Goal: Task Accomplishment & Management: Manage account settings

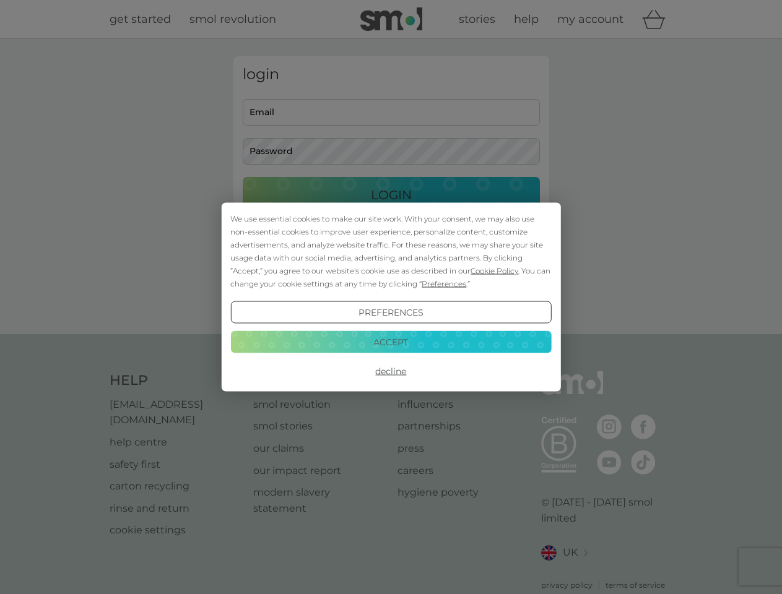
click at [494, 270] on span "Cookie Policy" at bounding box center [494, 270] width 48 height 9
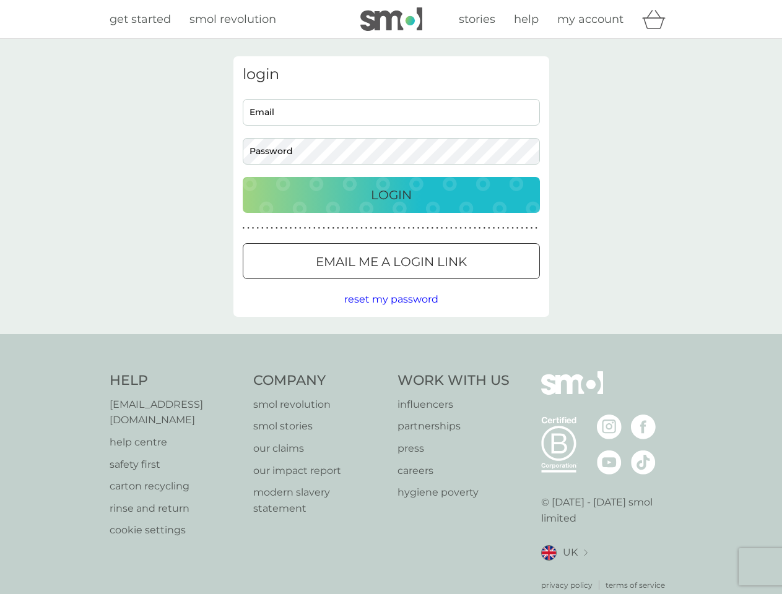
click at [442, 283] on div "login Email Password Login ● ● ● ● ● ● ● ● ● ● ● ● ● ● ● ● ● ● ● ● ● ● ● ● ● ● …" at bounding box center [391, 186] width 316 height 261
click at [391, 313] on div "login Email Password Login ● ● ● ● ● ● ● ● ● ● ● ● ● ● ● ● ● ● ● ● ● ● ● ● ● ● …" at bounding box center [391, 186] width 316 height 261
click at [391, 371] on div "Help [EMAIL_ADDRESS][DOMAIN_NAME] help centre safety first carton recycling rin…" at bounding box center [391, 481] width 563 height 220
click at [391, 342] on div "Help [EMAIL_ADDRESS][DOMAIN_NAME] help centre safety first carton recycling rin…" at bounding box center [391, 481] width 782 height 294
